Goal: Task Accomplishment & Management: Use online tool/utility

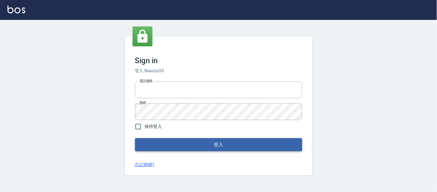
type input "25866822"
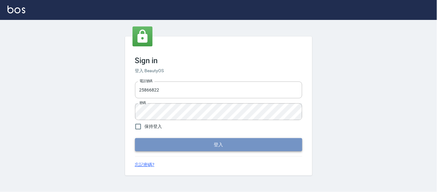
click at [184, 147] on button "登入" at bounding box center [218, 144] width 167 height 13
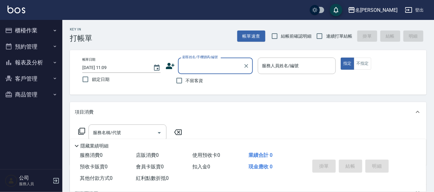
click at [53, 28] on icon "button" at bounding box center [54, 30] width 5 height 5
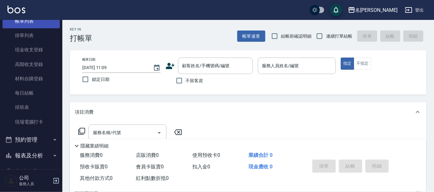
scroll to position [75, 0]
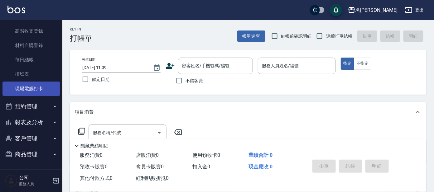
click at [38, 86] on link "現場電腦打卡" at bounding box center [30, 89] width 57 height 14
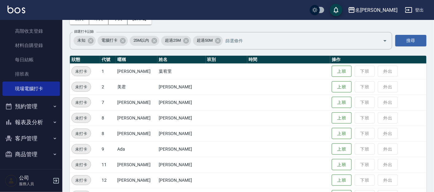
scroll to position [78, 0]
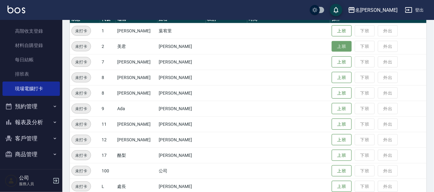
click at [332, 44] on button "上班" at bounding box center [342, 46] width 20 height 11
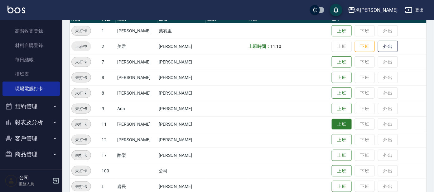
click at [335, 121] on button "上班" at bounding box center [342, 124] width 20 height 11
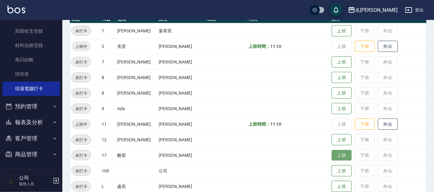
click at [334, 152] on button "上班" at bounding box center [342, 155] width 20 height 11
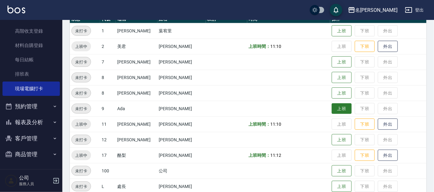
click at [339, 109] on button "上班" at bounding box center [342, 108] width 20 height 11
click at [433, 122] on div "Employee Daily Clock In 現場電腦打卡 [DATE] [DATE] [DATE] [DATE] 篩選打卡記錄 未知 電腦打卡 25M以內…" at bounding box center [247, 72] width 371 height 260
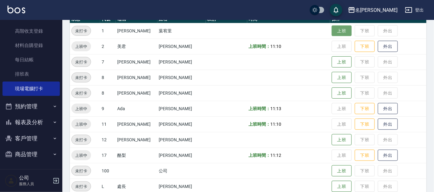
click at [333, 33] on button "上班" at bounding box center [342, 31] width 20 height 11
